Goal: Navigation & Orientation: Find specific page/section

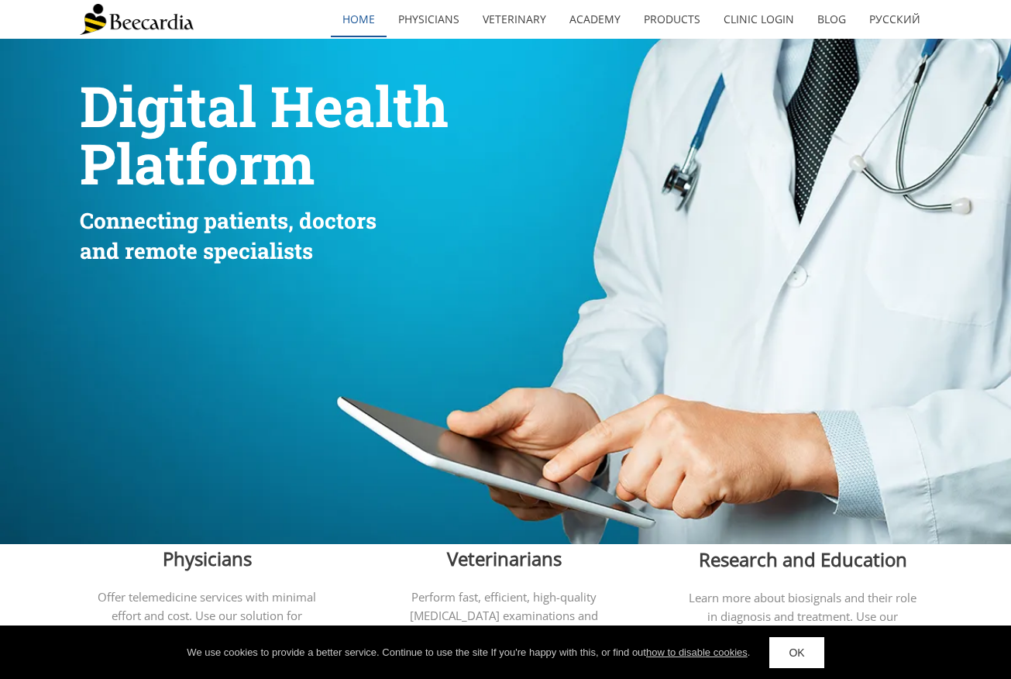
click at [370, 19] on link "home" at bounding box center [359, 20] width 56 height 36
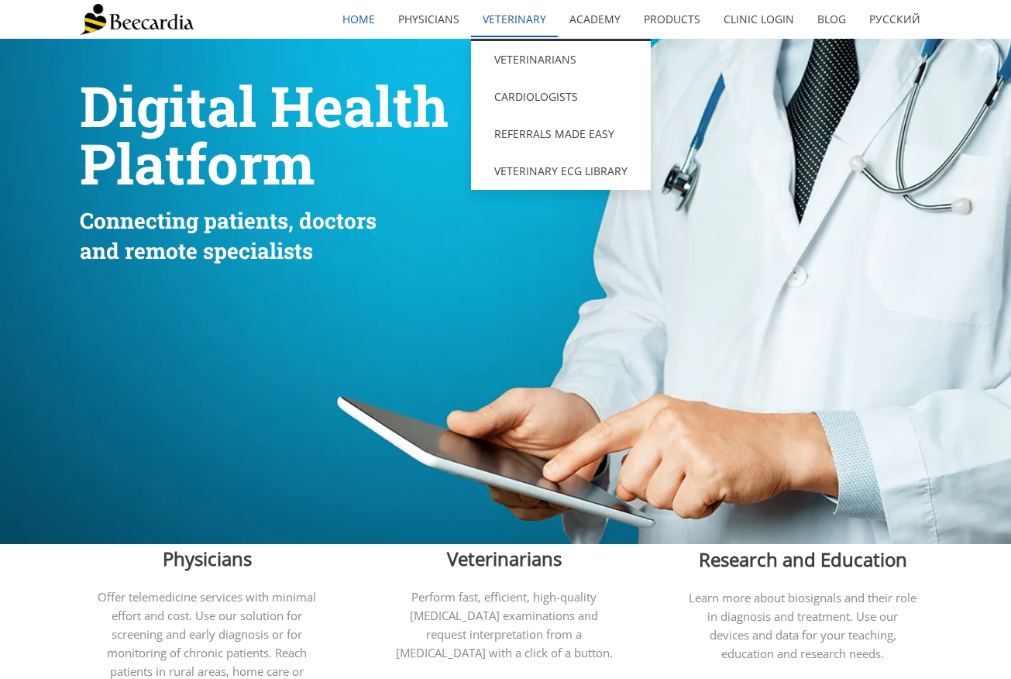
click at [510, 25] on link "Veterinary" at bounding box center [514, 20] width 87 height 36
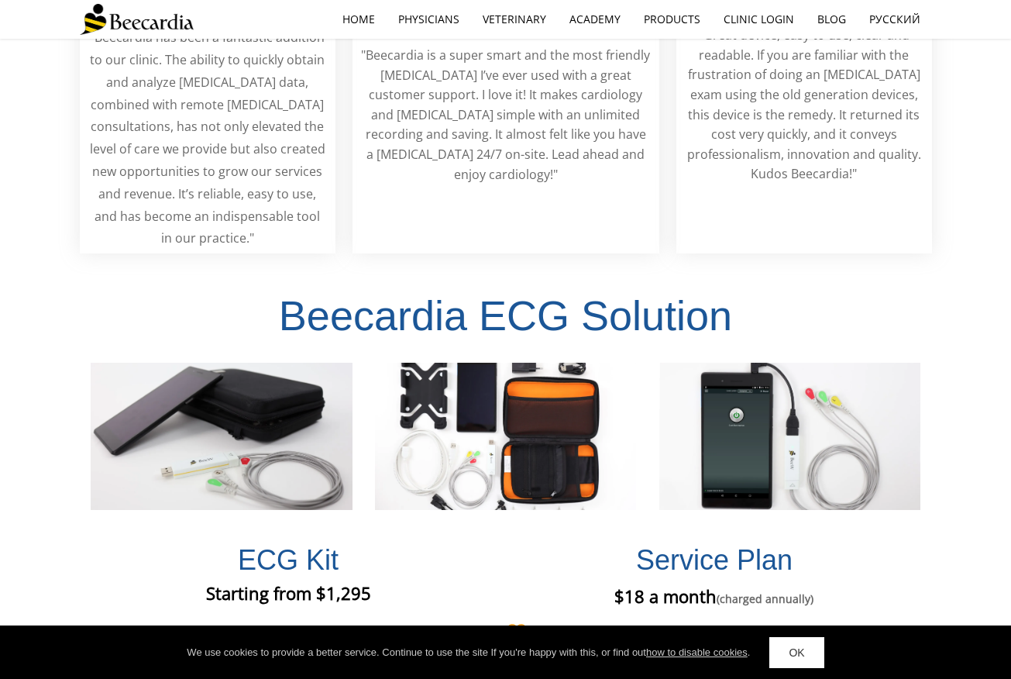
scroll to position [2936, 0]
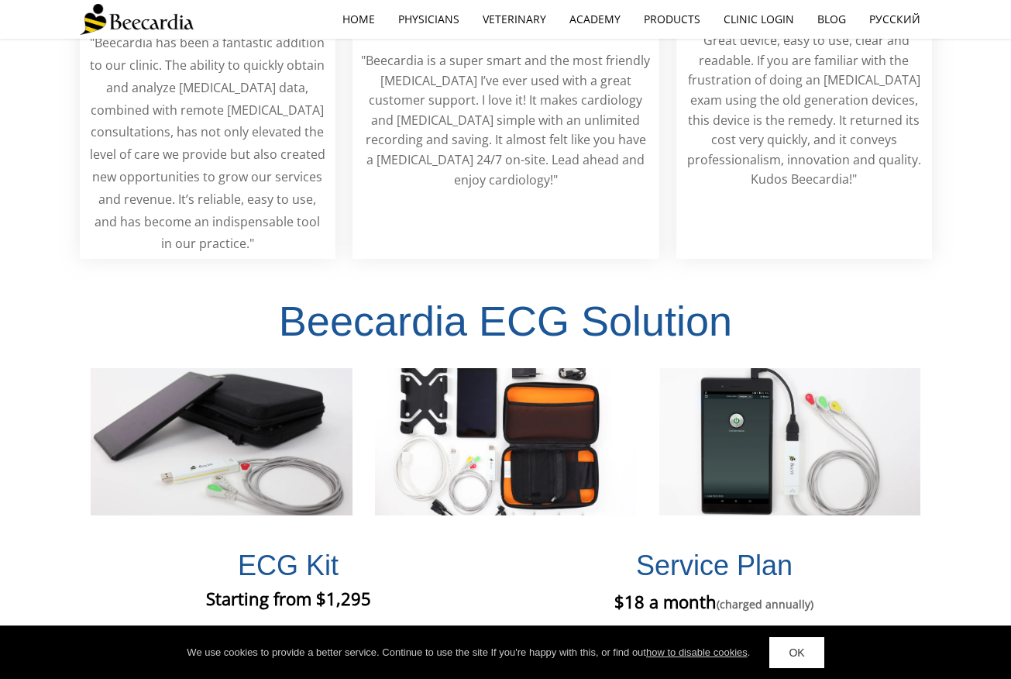
drag, startPoint x: 912, startPoint y: 1, endPoint x: 940, endPoint y: 250, distance: 251.1
click at [940, 259] on div "Beecardia ECG Solution" at bounding box center [505, 390] width 1011 height 262
